Goal: Task Accomplishment & Management: Use online tool/utility

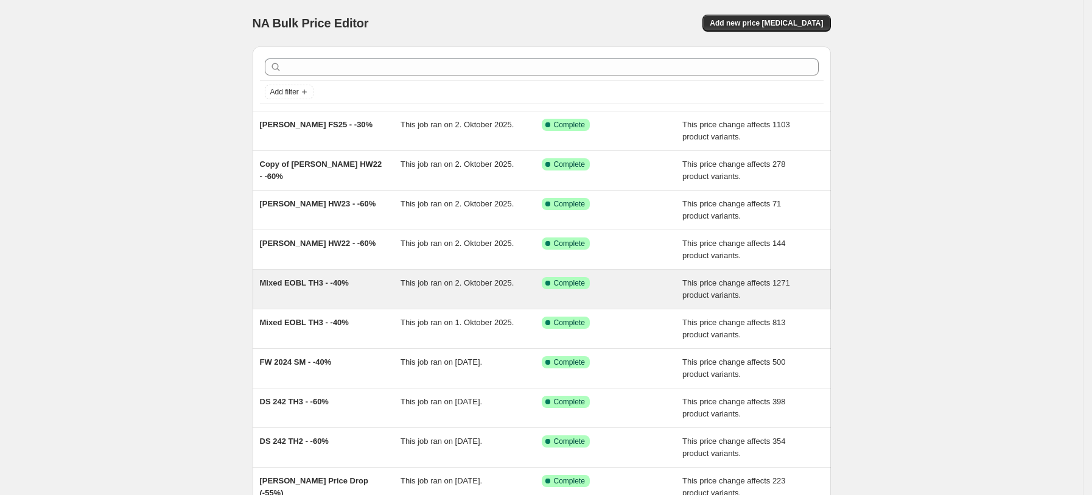
click at [327, 299] on div "Mixed EOBL TH3 - -40%" at bounding box center [330, 289] width 141 height 24
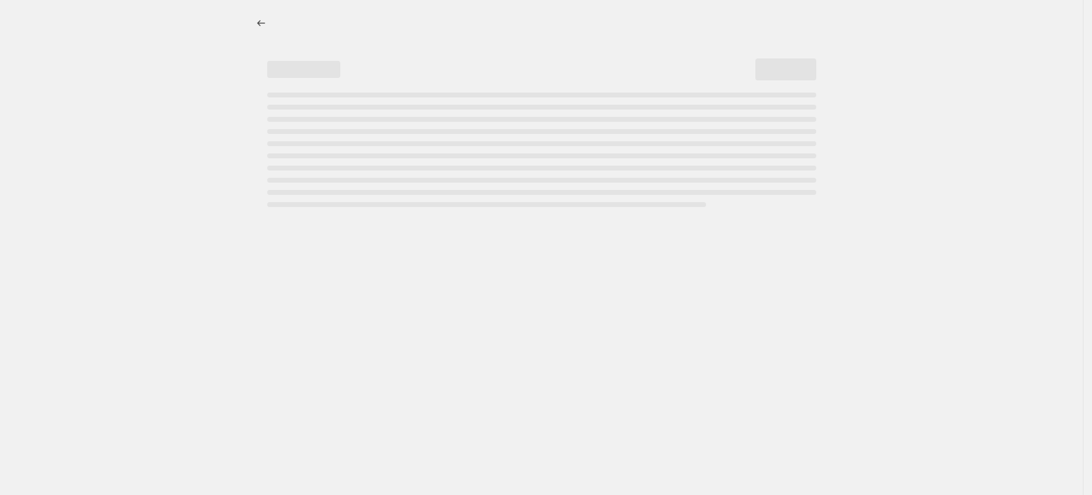
select select "pcap"
select select "no_change"
select select "tag"
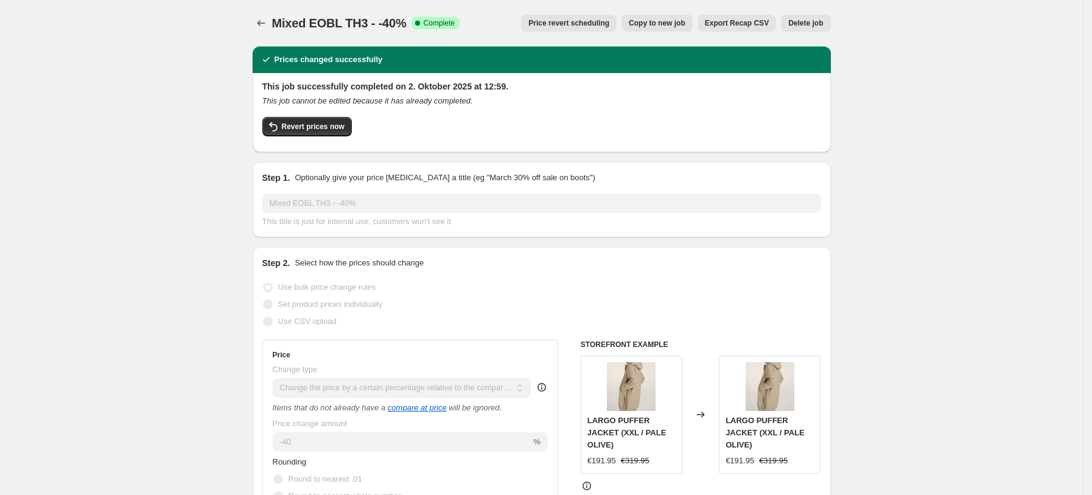
click at [649, 23] on span "Copy to new job" at bounding box center [656, 23] width 57 height 10
select select "pcap"
select select "no_change"
select select "tag"
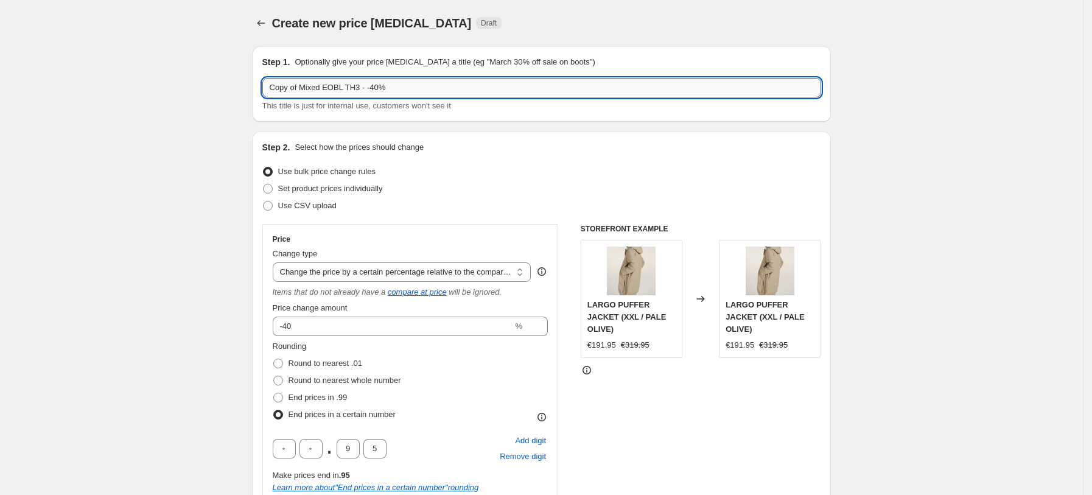
click at [304, 90] on input "Copy of Mixed EOBL TH3 - -40%" at bounding box center [541, 87] width 559 height 19
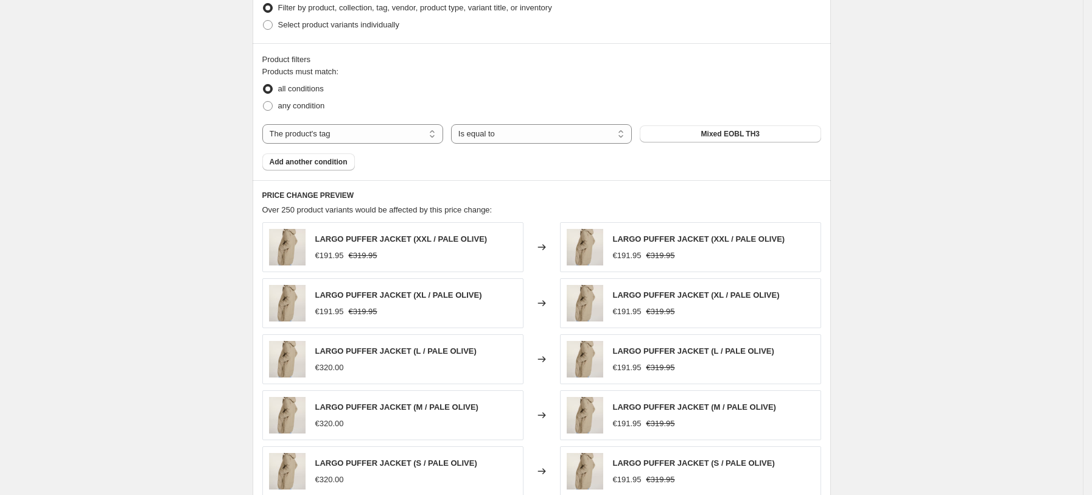
scroll to position [946, 0]
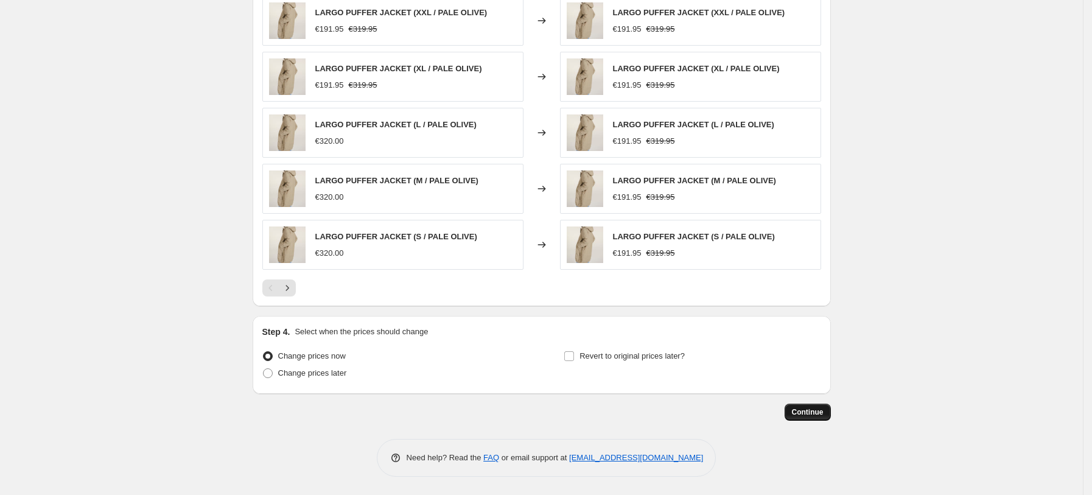
type input "Mixed EOBL TH3 - -40%"
click at [809, 403] on button "Continue" at bounding box center [807, 411] width 46 height 17
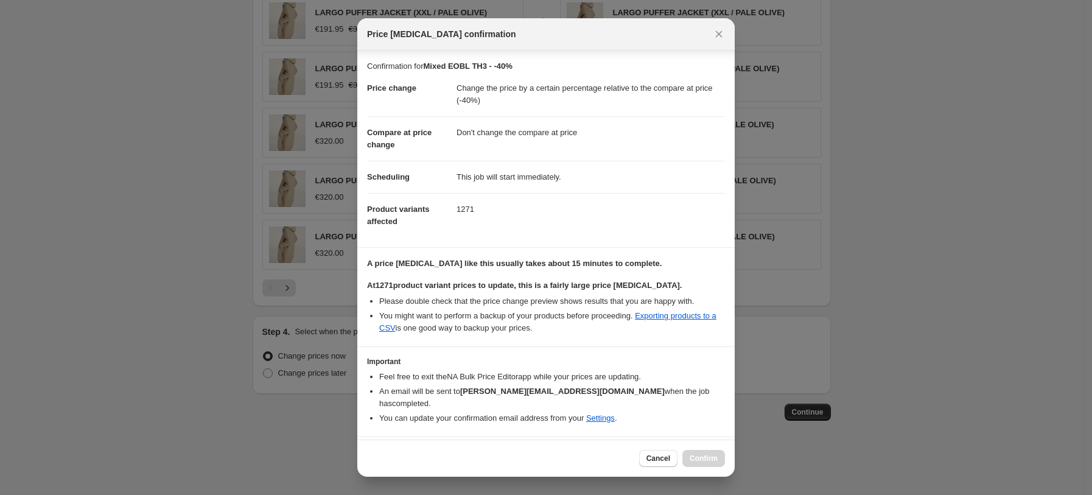
scroll to position [21, 0]
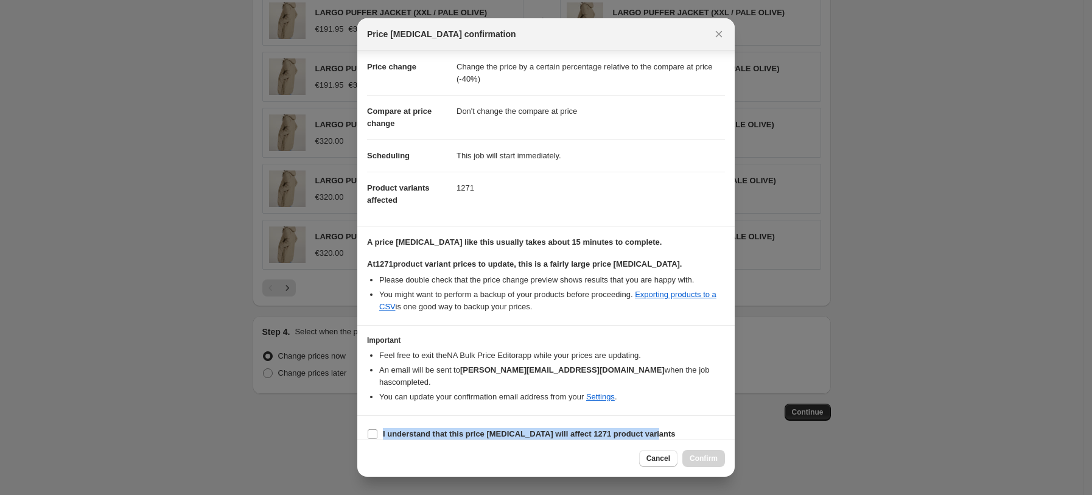
drag, startPoint x: 371, startPoint y: 432, endPoint x: 375, endPoint y: 410, distance: 22.2
click at [375, 416] on section "I understand that this price change job will affect 1271 product variants" at bounding box center [545, 434] width 377 height 37
drag, startPoint x: 375, startPoint y: 410, endPoint x: 374, endPoint y: 417, distance: 7.3
click at [374, 417] on section "I understand that this price change job will affect 1271 product variants" at bounding box center [545, 434] width 377 height 37
click at [374, 429] on input "I understand that this price change job will affect 1271 product variants" at bounding box center [372, 434] width 10 height 10
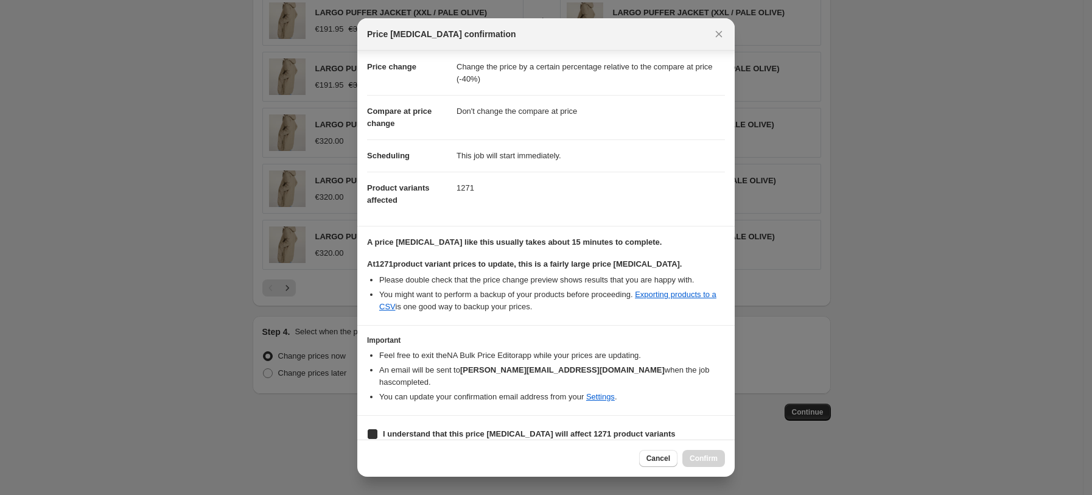
checkbox input "true"
click at [692, 457] on span "Confirm" at bounding box center [703, 458] width 28 height 10
